Goal: Obtain resource: Download file/media

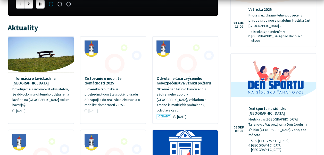
scroll to position [284, 0]
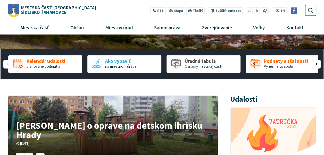
scroll to position [52, 0]
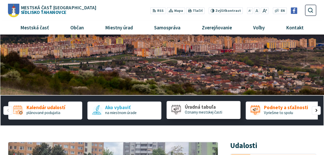
click at [195, 111] on span "Oznamy mestskej časti" at bounding box center [203, 112] width 37 height 5
click at [206, 107] on span "Úradná tabuľa" at bounding box center [203, 107] width 37 height 5
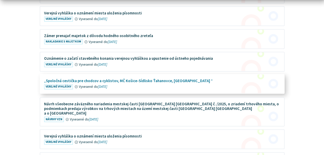
scroll to position [155, 0]
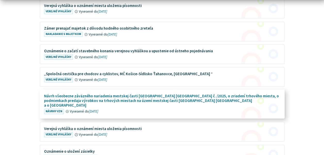
click at [121, 98] on figure at bounding box center [162, 104] width 244 height 28
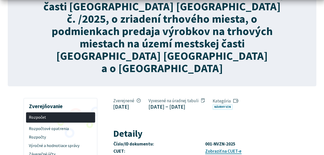
scroll to position [155, 0]
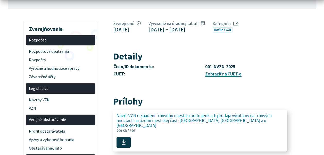
click at [129, 113] on span "Návrh VZN o zriadení trhového miesta o podmienkach predaja výrobkov na trhových…" at bounding box center [197, 120] width 161 height 14
